Goal: Navigation & Orientation: Find specific page/section

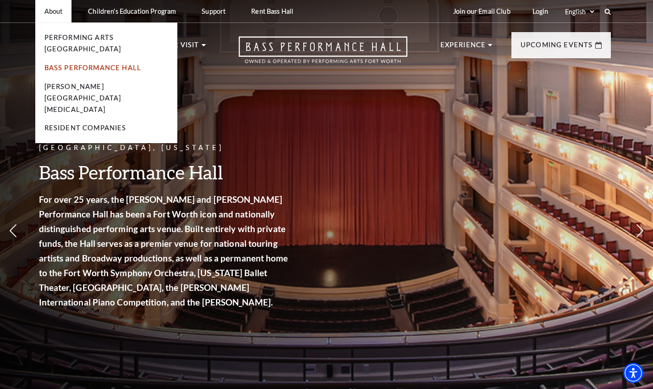
click at [64, 64] on link "Bass Performance Hall" at bounding box center [92, 68] width 97 height 8
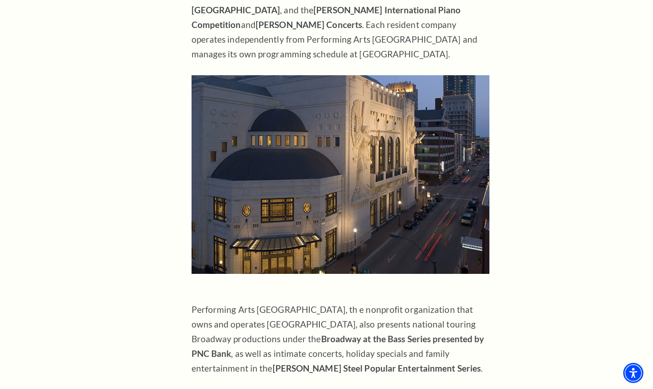
scroll to position [416, 0]
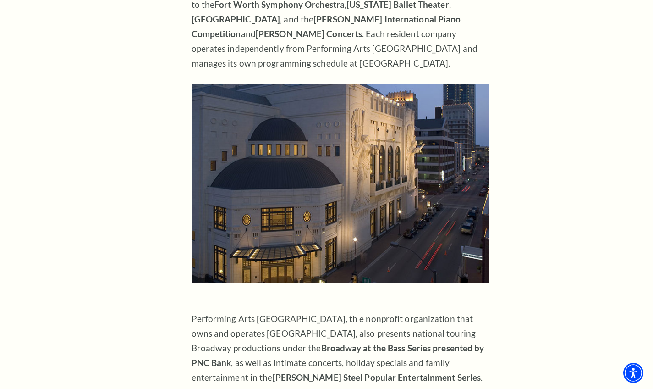
click at [232, 184] on img at bounding box center [341, 183] width 298 height 199
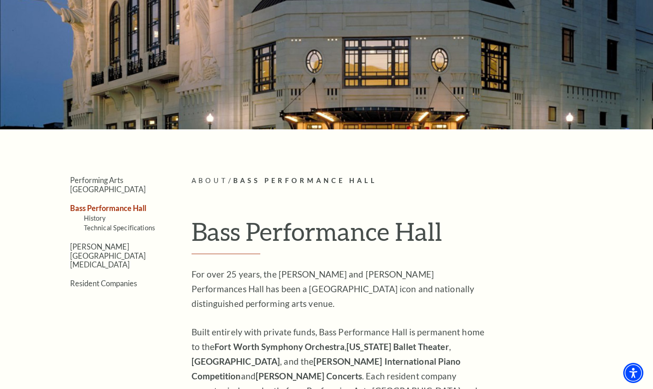
scroll to position [0, 0]
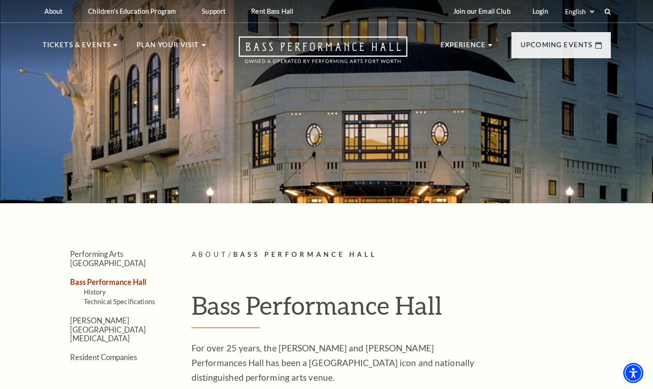
click at [225, 133] on div at bounding box center [326, 98] width 653 height 209
click at [298, 160] on div at bounding box center [326, 98] width 653 height 209
